Goal: Find specific page/section

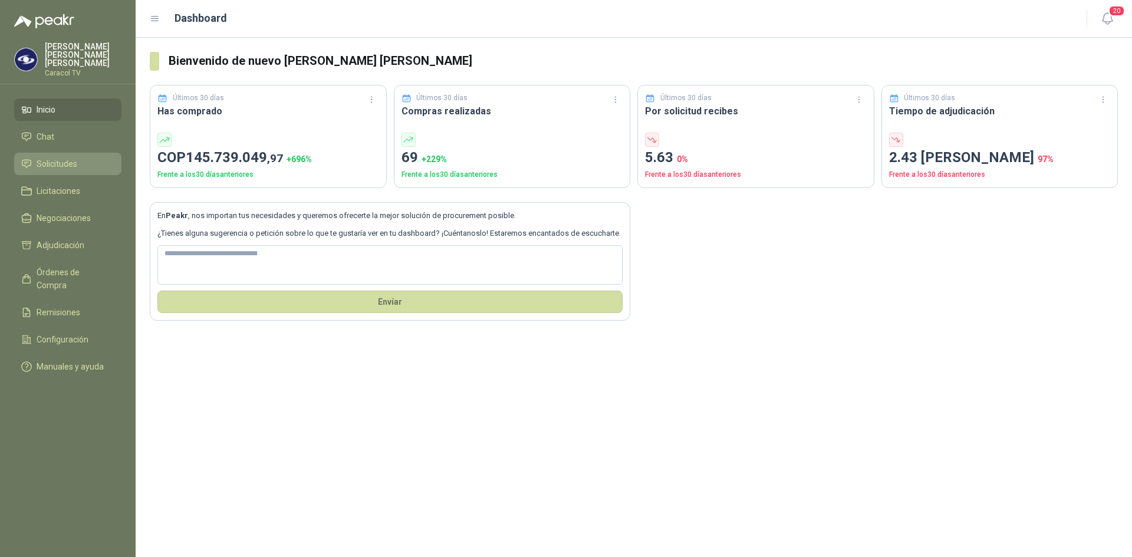
click at [71, 158] on span "Solicitudes" at bounding box center [57, 163] width 41 height 13
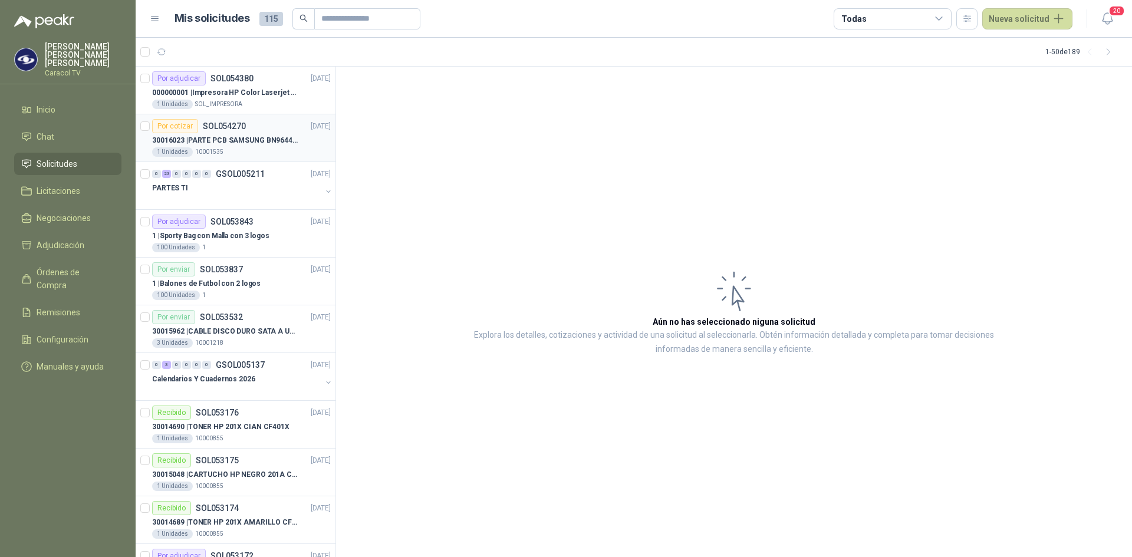
click at [222, 138] on p "30016023 | PARTE PCB SAMSUNG BN9644788A P ONECONNE" at bounding box center [225, 140] width 147 height 11
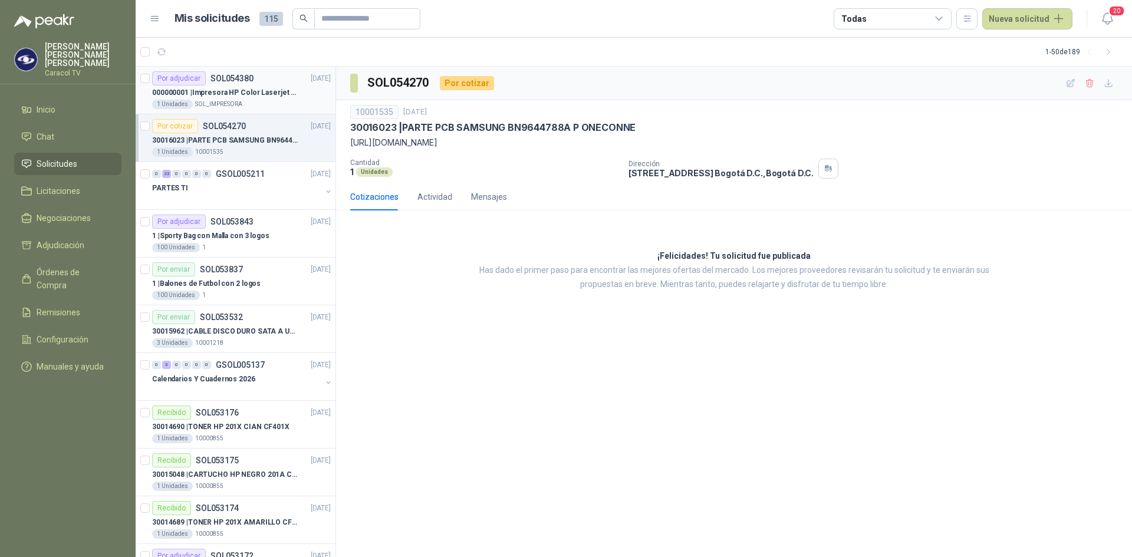
click at [242, 91] on p "000000001 | Impresora HP Color Laserjet Pro 3201dw" at bounding box center [225, 92] width 147 height 11
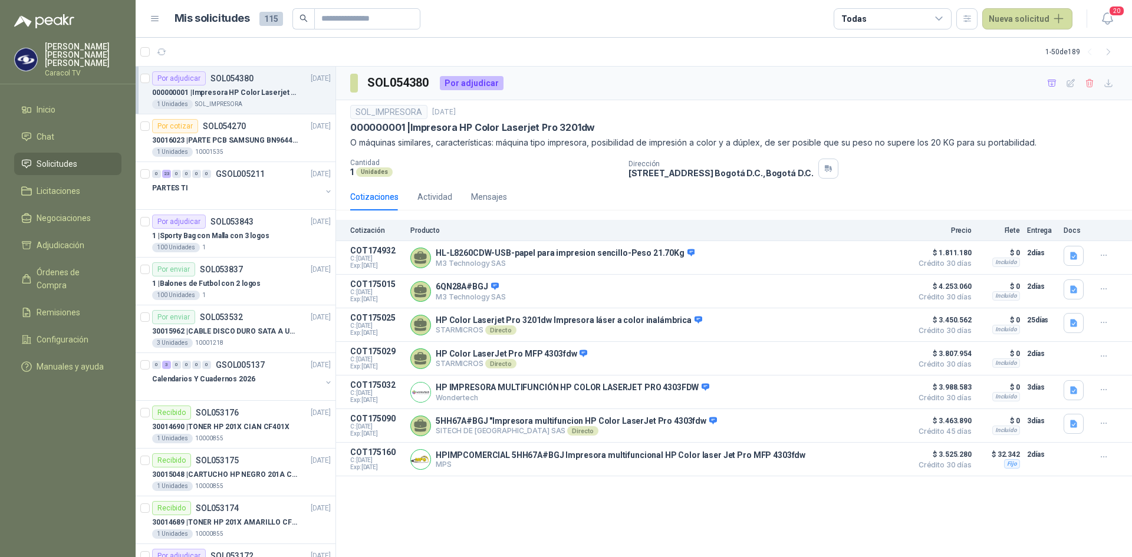
click at [242, 91] on p "000000001 | Impresora HP Color Laserjet Pro 3201dw" at bounding box center [225, 92] width 147 height 11
click at [190, 140] on p "30016023 | PARTE PCB SAMSUNG BN9644788A P ONECONNE" at bounding box center [225, 140] width 147 height 11
